Goal: Check status: Check status

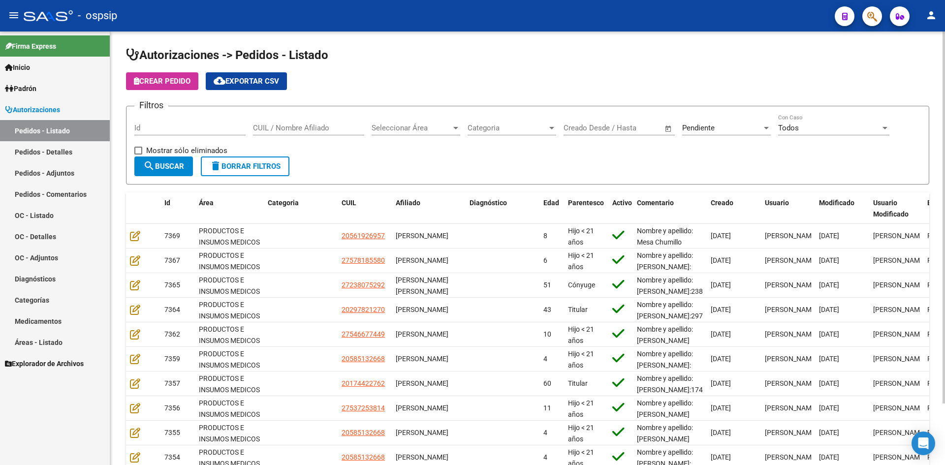
scroll to position [23, 0]
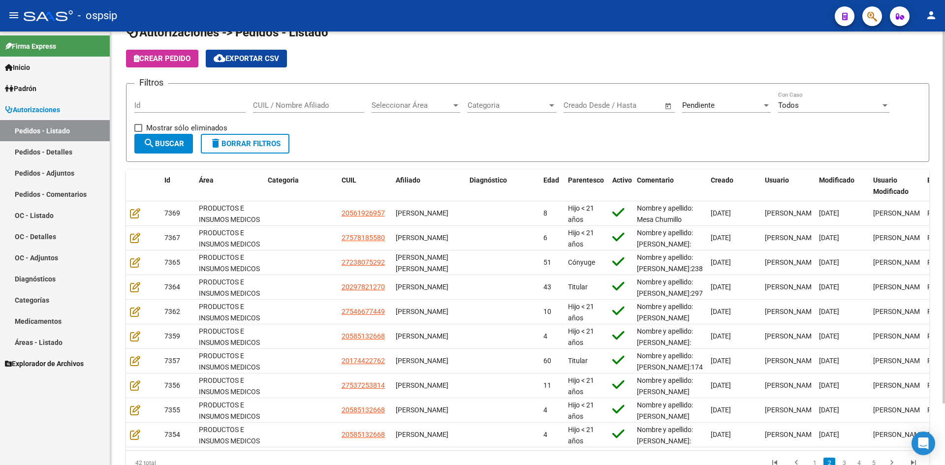
click at [691, 103] on span "Pendiente" at bounding box center [698, 105] width 32 height 9
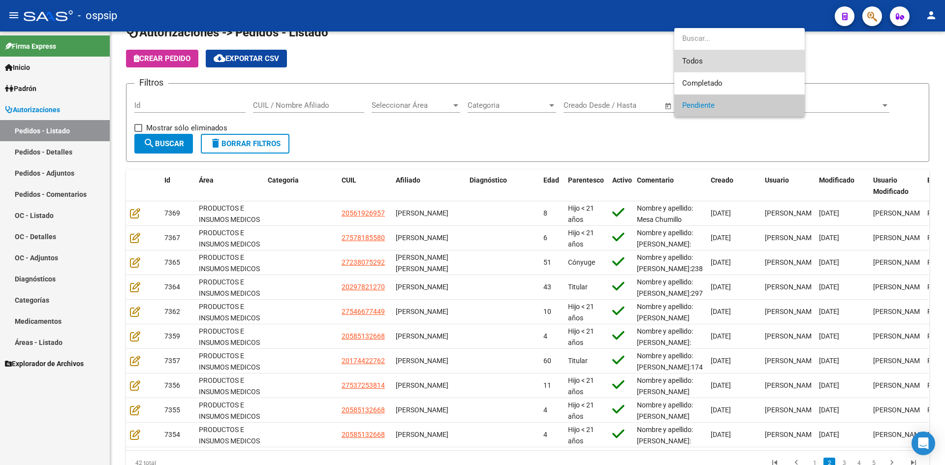
click at [689, 63] on span "Todos" at bounding box center [739, 61] width 115 height 22
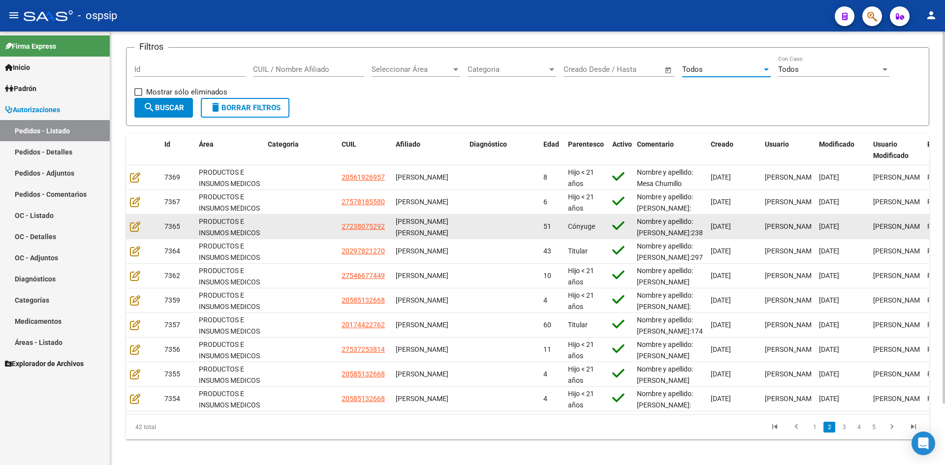
scroll to position [72, 0]
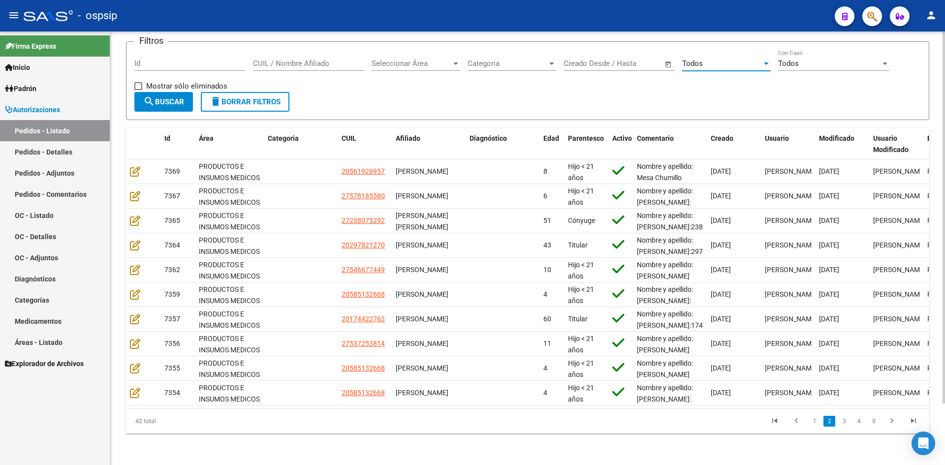
click at [164, 98] on span "search Buscar" at bounding box center [163, 101] width 41 height 9
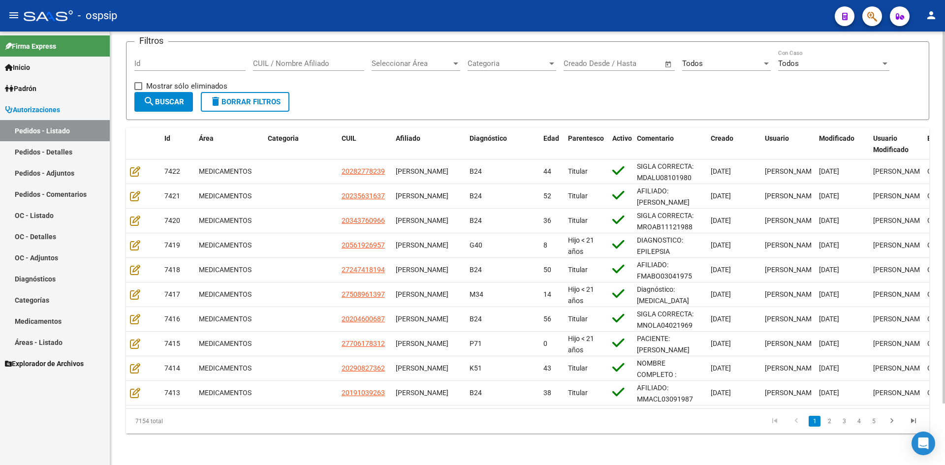
click at [194, 59] on input "Id" at bounding box center [189, 63] width 111 height 9
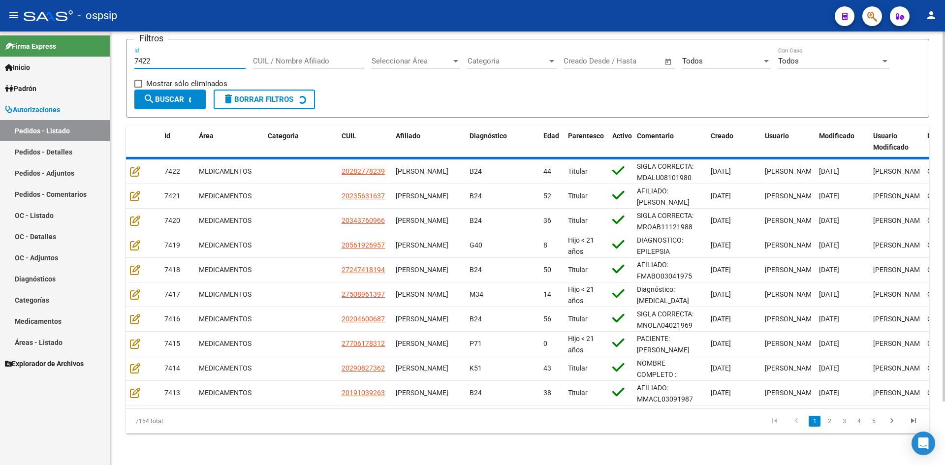
scroll to position [0, 0]
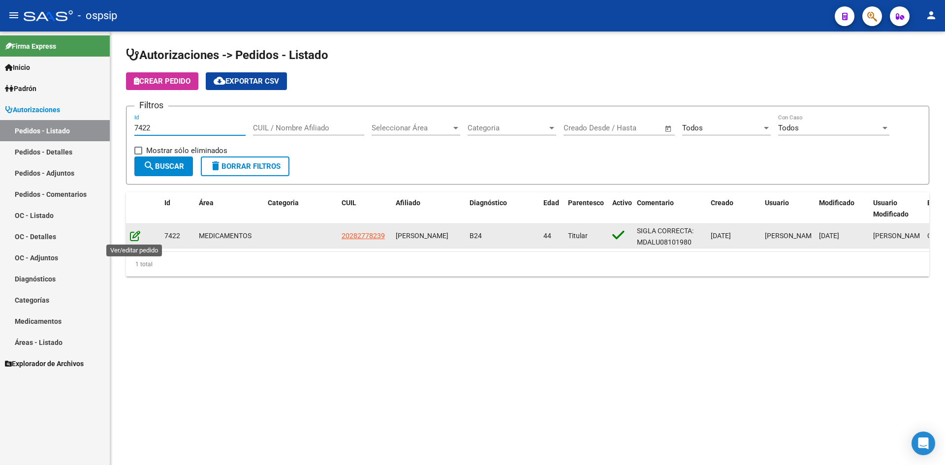
click at [136, 236] on icon at bounding box center [135, 235] width 10 height 11
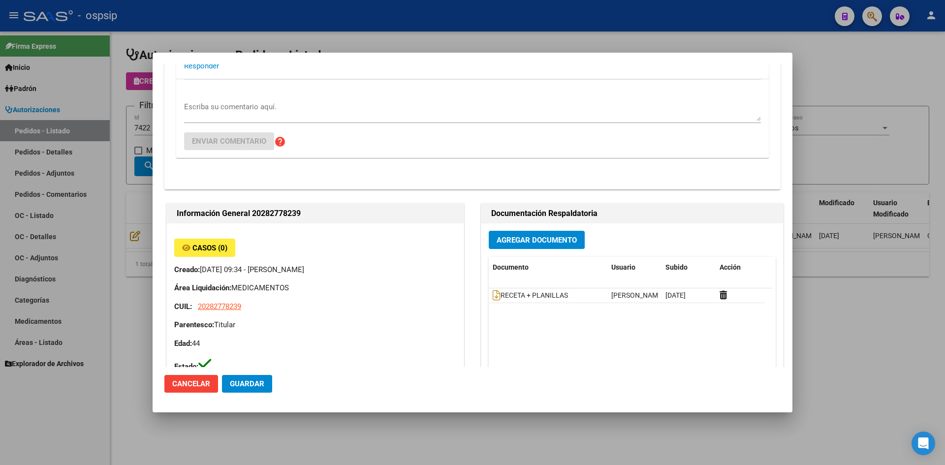
scroll to position [148, 0]
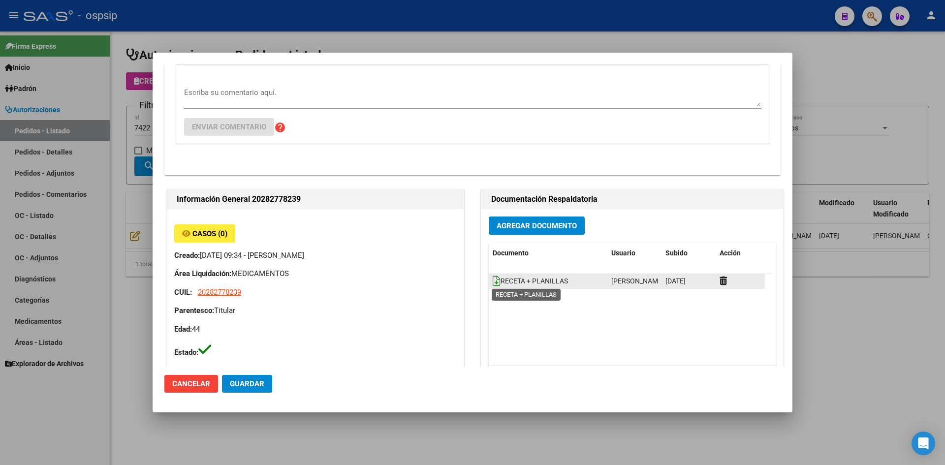
click at [494, 285] on icon at bounding box center [497, 281] width 8 height 11
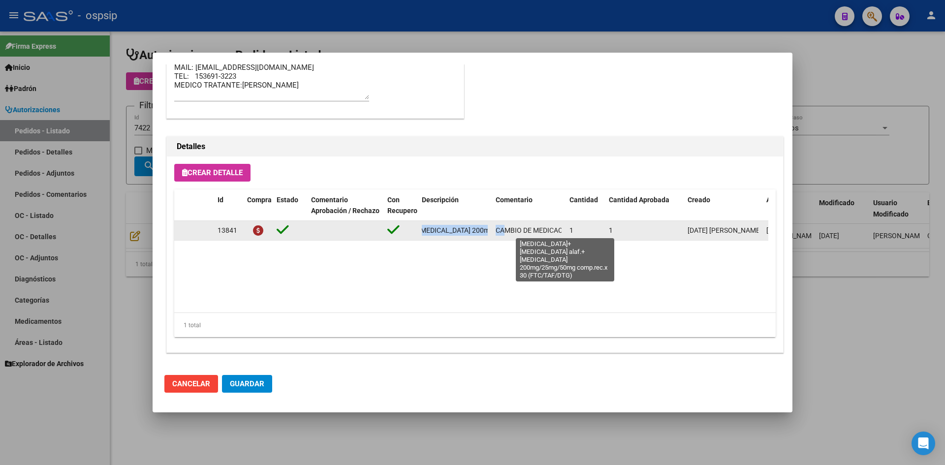
scroll to position [0, 220]
drag, startPoint x: 422, startPoint y: 229, endPoint x: 491, endPoint y: 233, distance: 69.5
click at [491, 233] on datatable-body-cell "[MEDICAL_DATA]+[MEDICAL_DATA] alaf.+[MEDICAL_DATA] 200mg/25mg/50mg comp.rec.x 3…" at bounding box center [455, 230] width 74 height 19
copy span "[MEDICAL_DATA]+[MEDICAL_DATA] alaf.+[MEDICAL_DATA] 200mg/25mg/50mg comp.rec.x 3…"
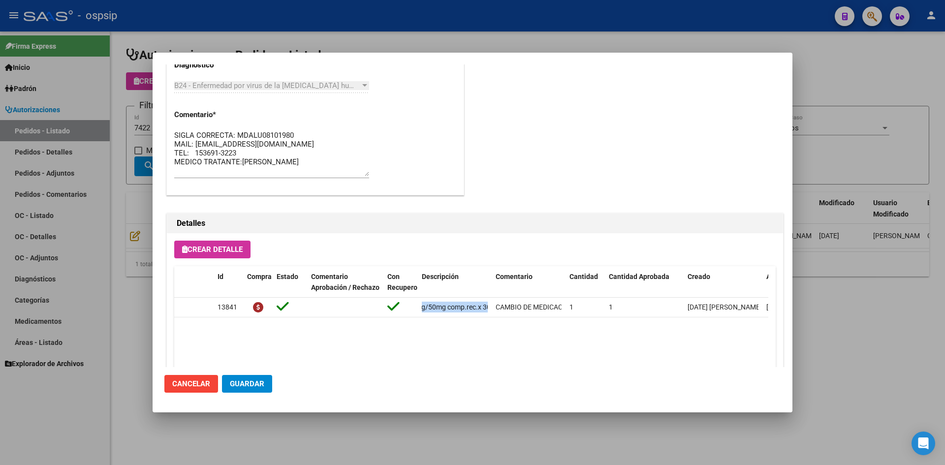
scroll to position [738, 0]
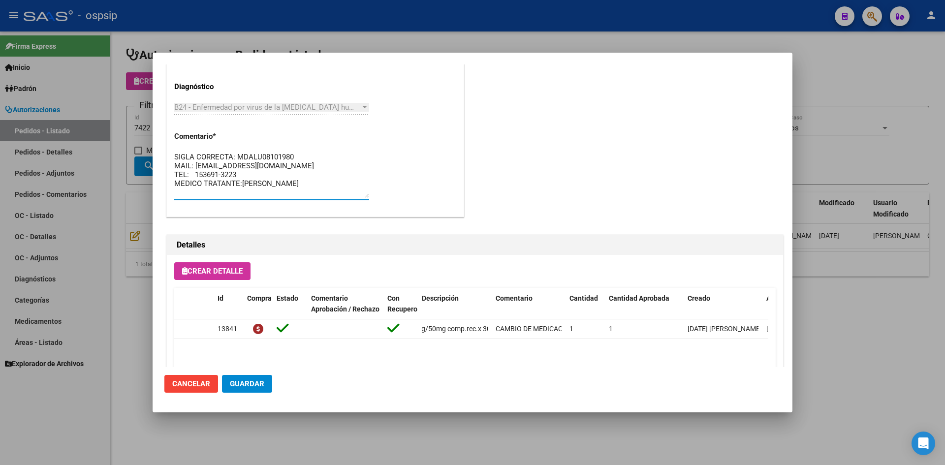
drag, startPoint x: 242, startPoint y: 155, endPoint x: 294, endPoint y: 155, distance: 52.2
click at [294, 155] on textarea "SIGLA CORRECTA: MDALU08101980 MAIL: [EMAIL_ADDRESS][DOMAIN_NAME] TEL: 153691-32…" at bounding box center [271, 175] width 195 height 46
click at [417, 43] on div at bounding box center [472, 232] width 945 height 465
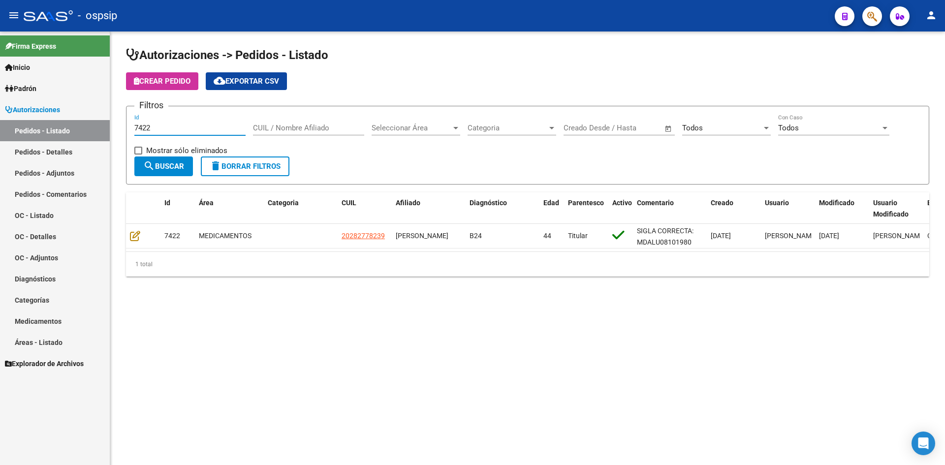
click at [191, 127] on input "7422" at bounding box center [189, 128] width 111 height 9
click at [191, 122] on div "7422 Id" at bounding box center [189, 124] width 111 height 21
type input "7"
paste input "7303"
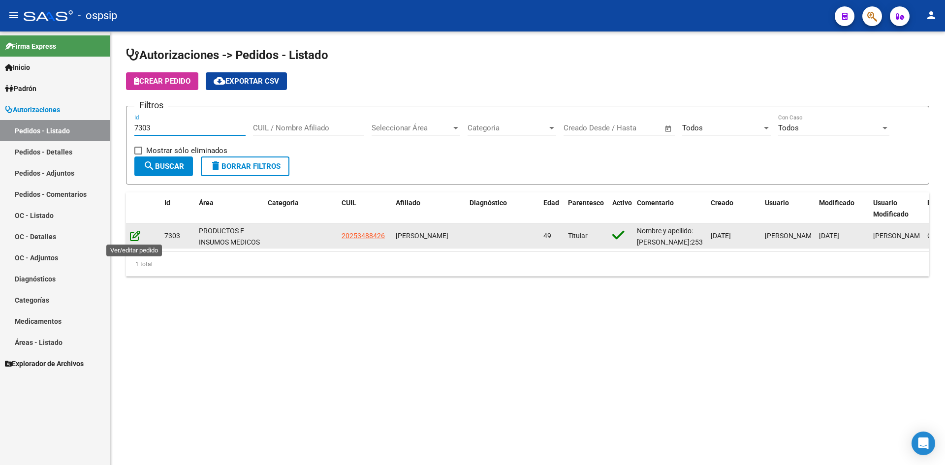
type input "7303"
click at [133, 236] on icon at bounding box center [135, 235] width 10 height 11
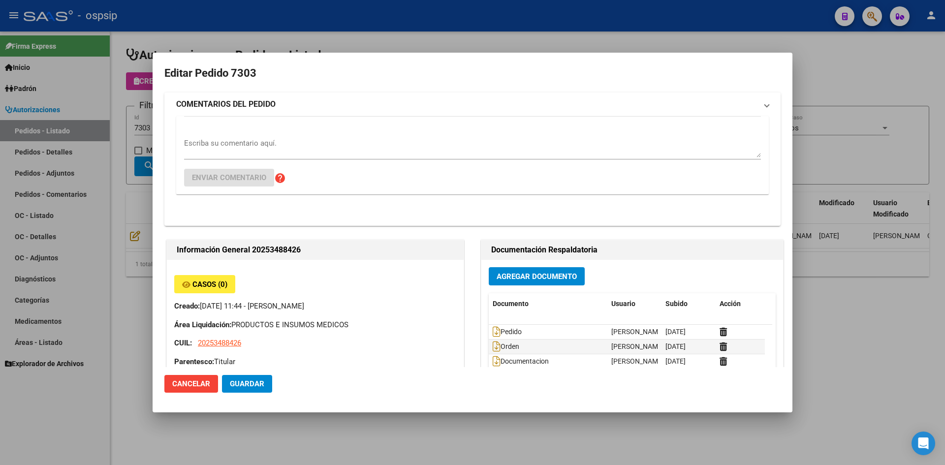
type input "[GEOGRAPHIC_DATA], [PERSON_NAME], [PERSON_NAME] 5037"
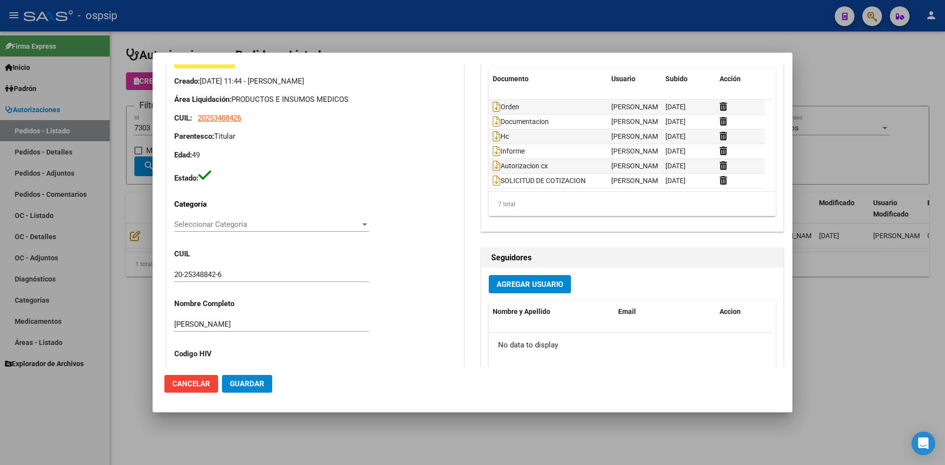
scroll to position [98, 0]
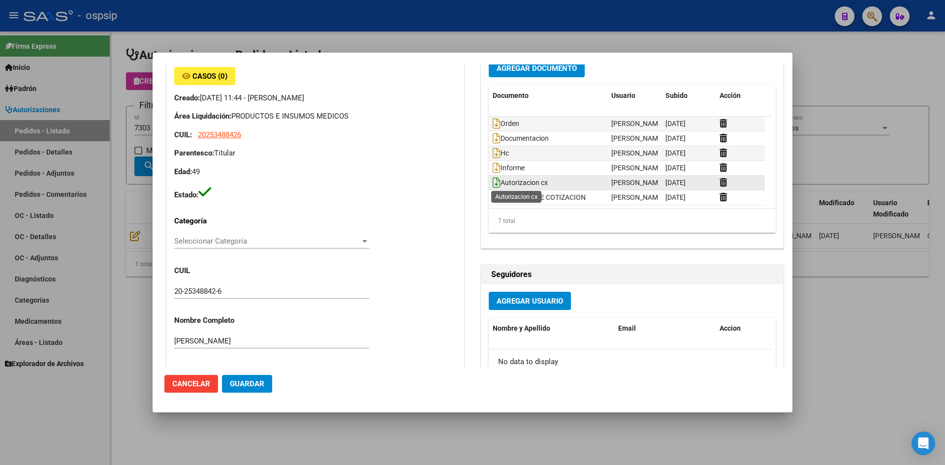
click at [493, 185] on icon at bounding box center [497, 182] width 8 height 11
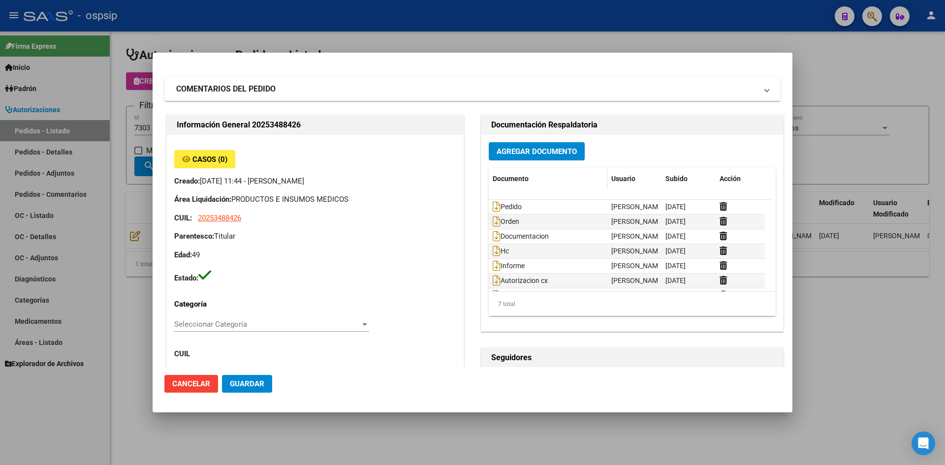
scroll to position [0, 0]
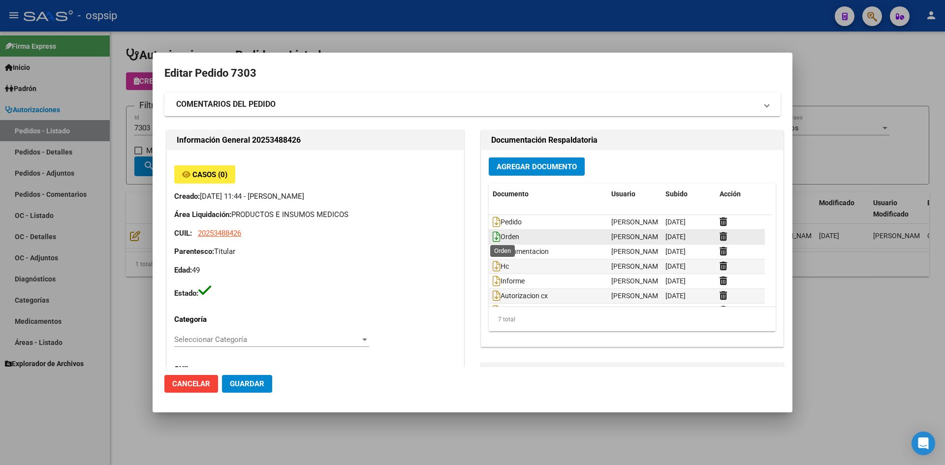
click at [493, 237] on icon at bounding box center [497, 236] width 8 height 11
drag, startPoint x: 482, startPoint y: 13, endPoint x: 447, endPoint y: 2, distance: 36.3
click at [466, 9] on div at bounding box center [472, 232] width 945 height 465
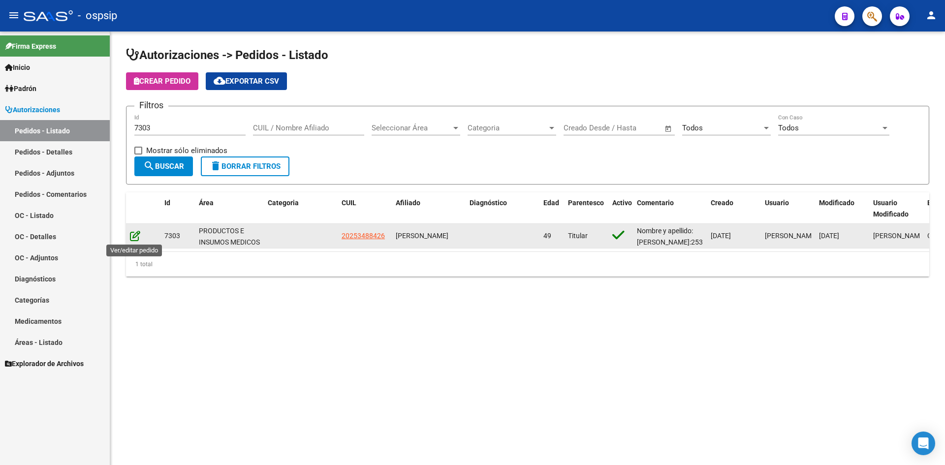
click at [136, 236] on icon at bounding box center [135, 235] width 10 height 11
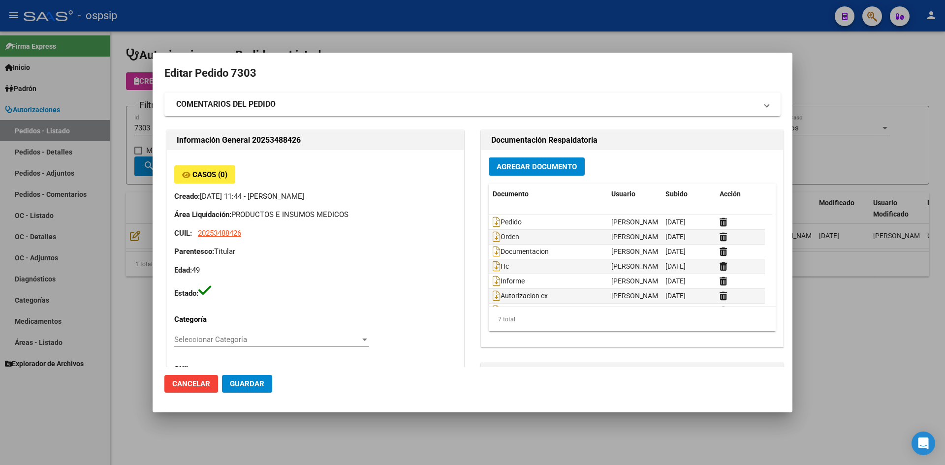
drag, startPoint x: 542, startPoint y: 33, endPoint x: 713, endPoint y: 29, distance: 170.8
click at [543, 32] on div at bounding box center [472, 232] width 945 height 465
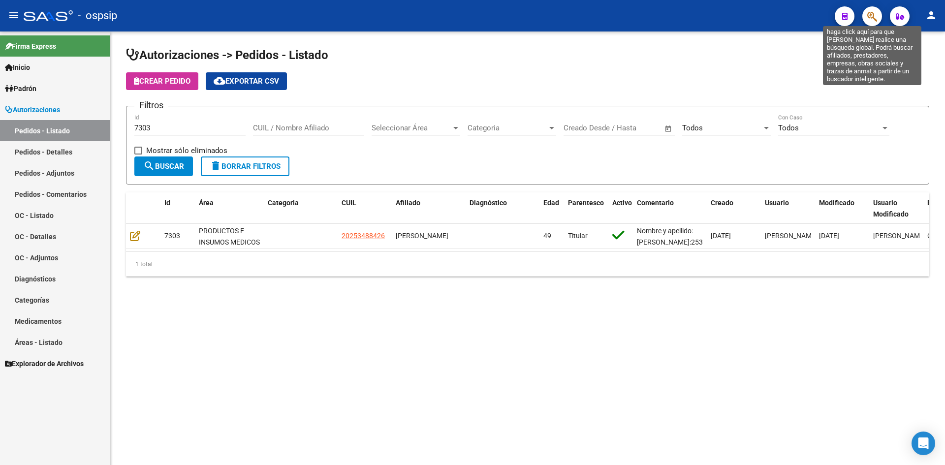
click at [875, 20] on icon "button" at bounding box center [872, 16] width 10 height 11
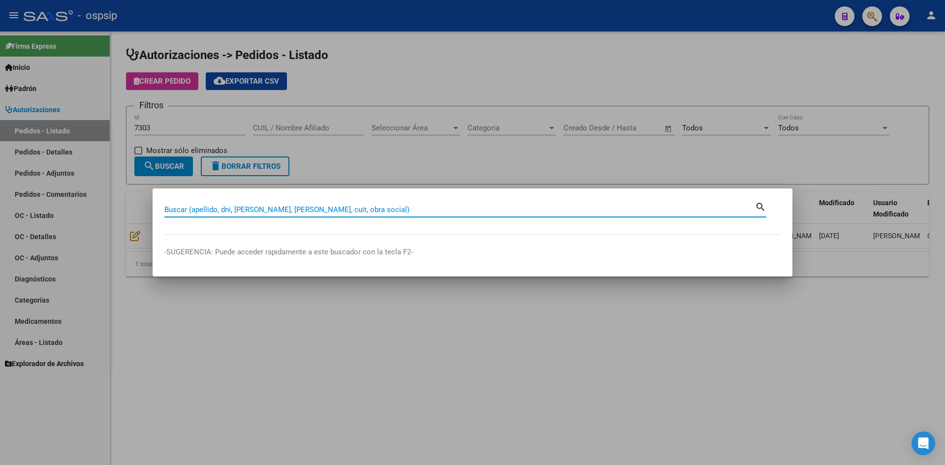
paste input "27321883929"
type input "27321883929"
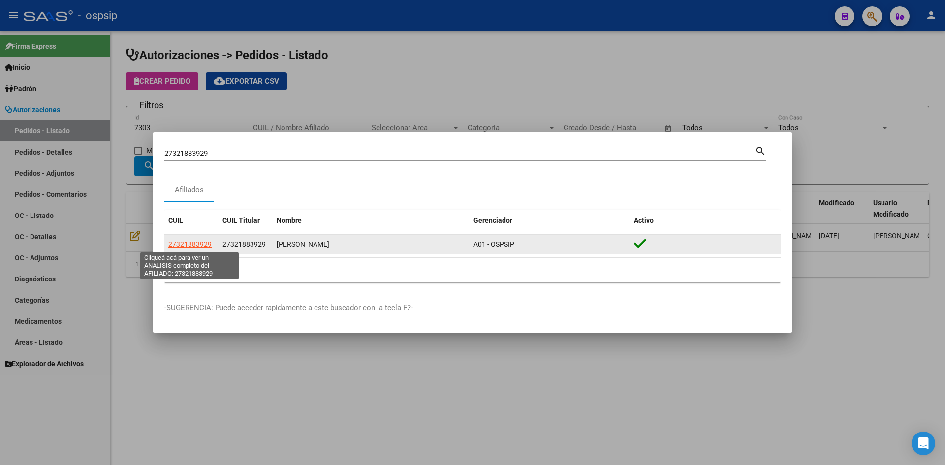
click at [202, 247] on span "27321883929" at bounding box center [189, 244] width 43 height 8
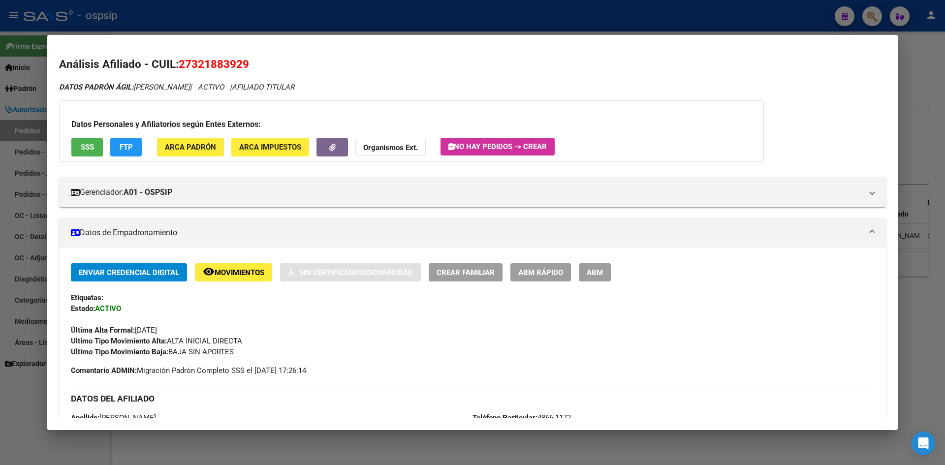
click at [456, 3] on div at bounding box center [472, 232] width 945 height 465
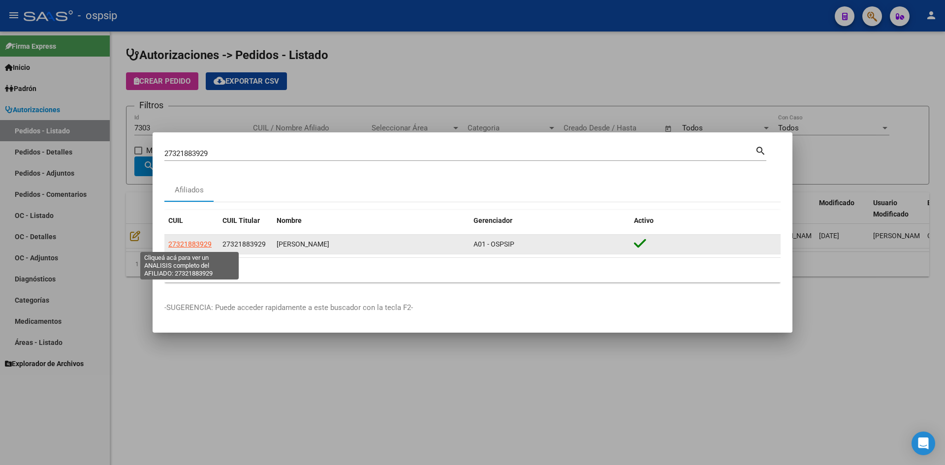
click at [209, 243] on span "27321883929" at bounding box center [189, 244] width 43 height 8
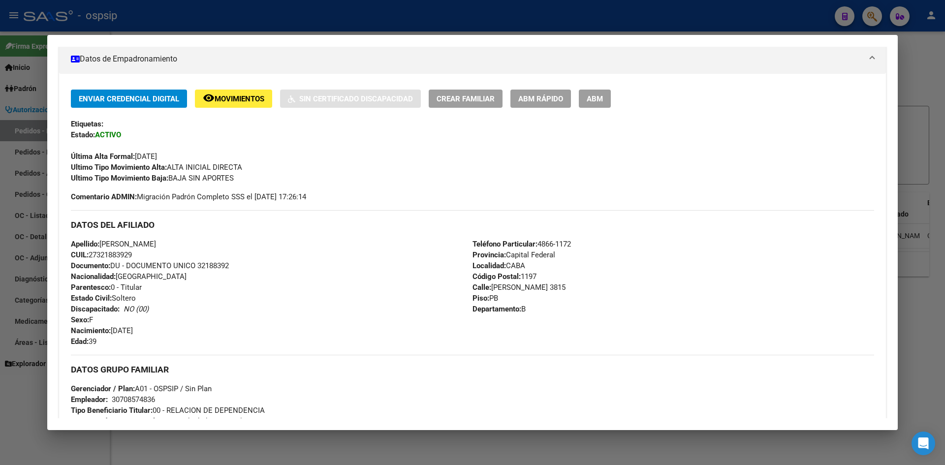
scroll to position [169, 0]
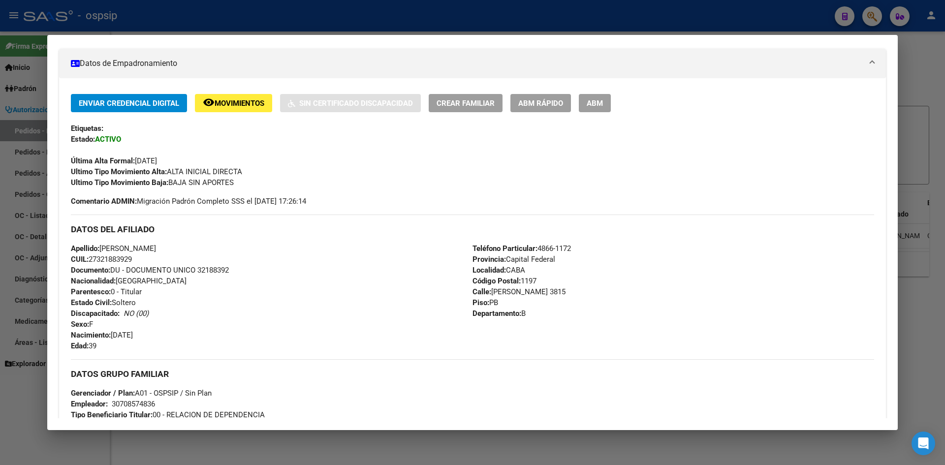
drag, startPoint x: 492, startPoint y: 291, endPoint x: 548, endPoint y: 295, distance: 56.2
click at [548, 295] on span "[STREET_ADDRESS][PERSON_NAME]" at bounding box center [518, 291] width 93 height 9
click at [327, 14] on div at bounding box center [472, 232] width 945 height 465
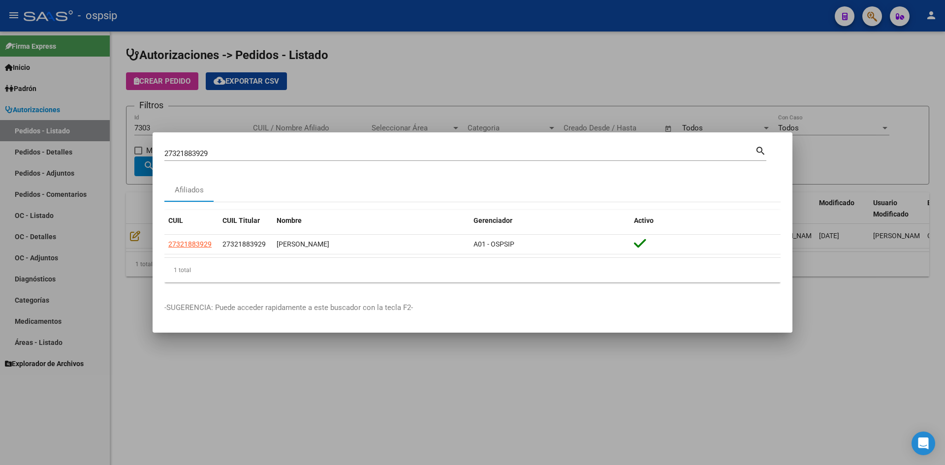
click at [122, 174] on div at bounding box center [472, 232] width 945 height 465
